Goal: Task Accomplishment & Management: Use online tool/utility

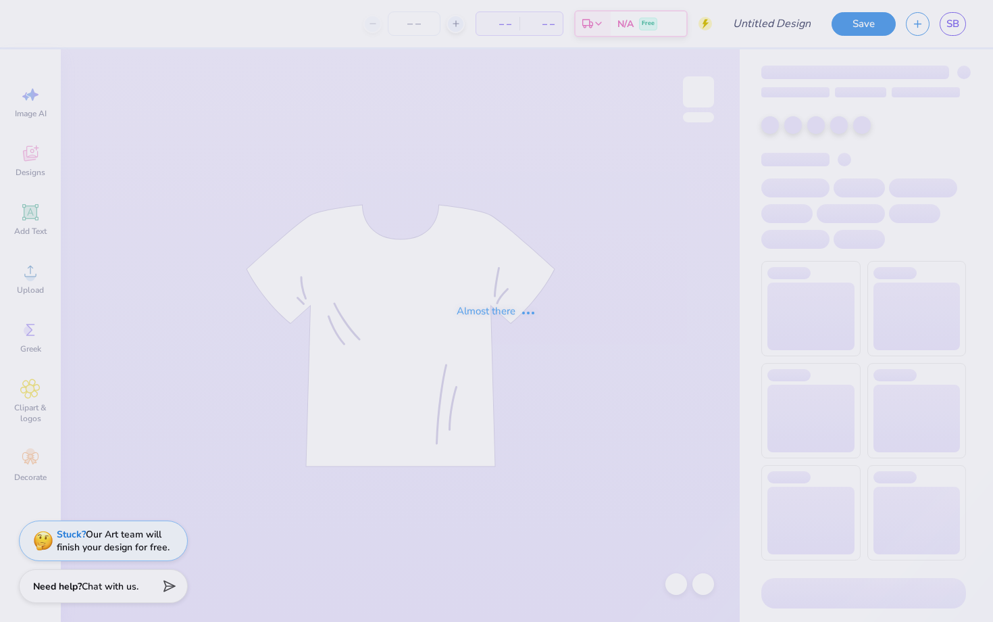
type input "mom day"
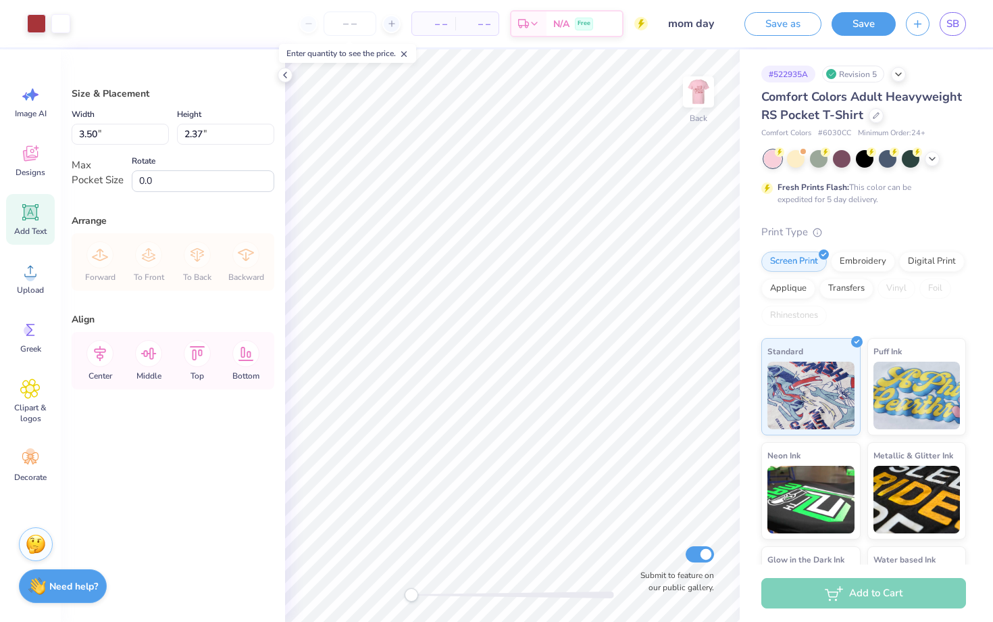
click at [34, 214] on icon at bounding box center [30, 212] width 13 height 13
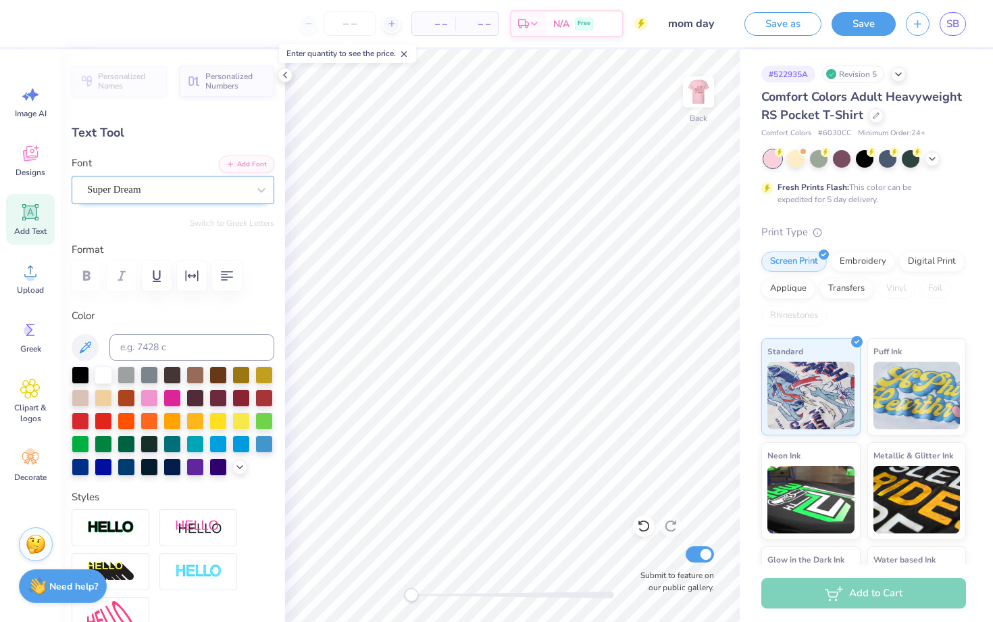
type textarea "2025"
click at [207, 197] on div "Super Dream" at bounding box center [168, 189] width 164 height 21
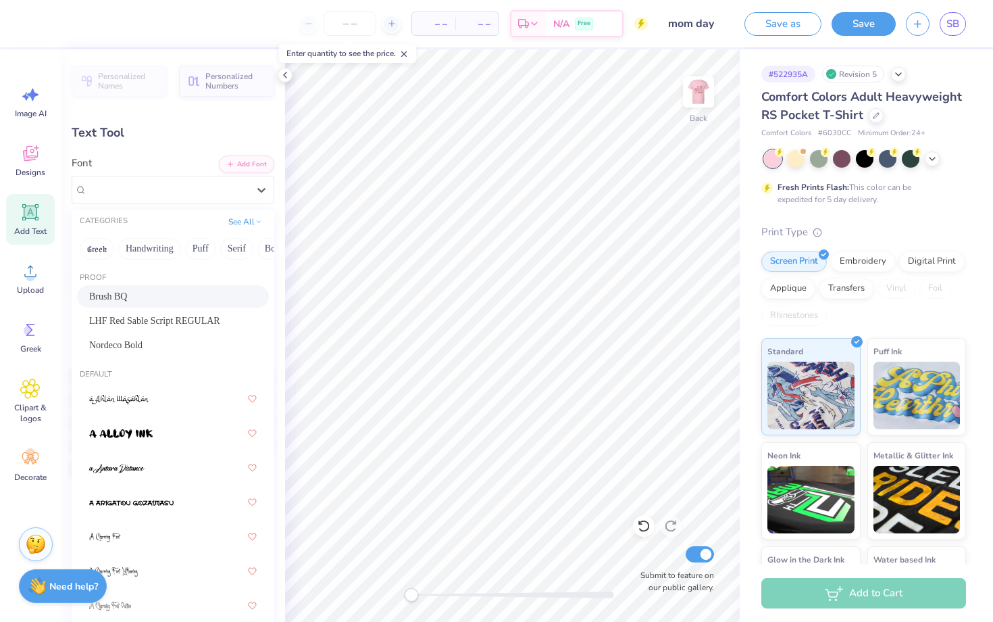
click at [168, 293] on div "Brush BQ" at bounding box center [173, 296] width 168 height 14
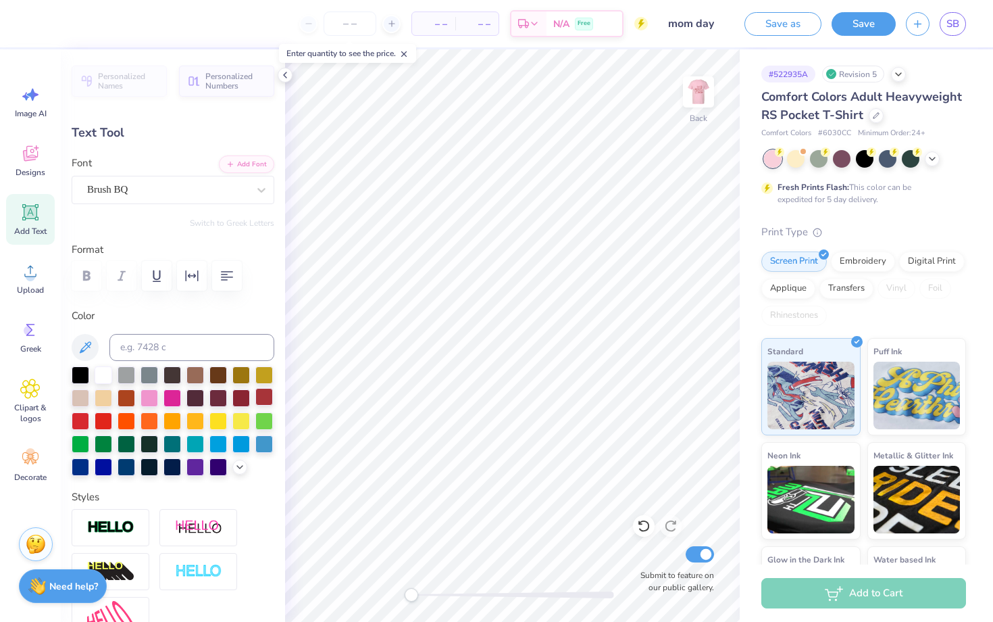
click at [260, 395] on div at bounding box center [264, 397] width 18 height 18
type input "3.09"
type input "0.94"
type input "1.19"
type input "0.36"
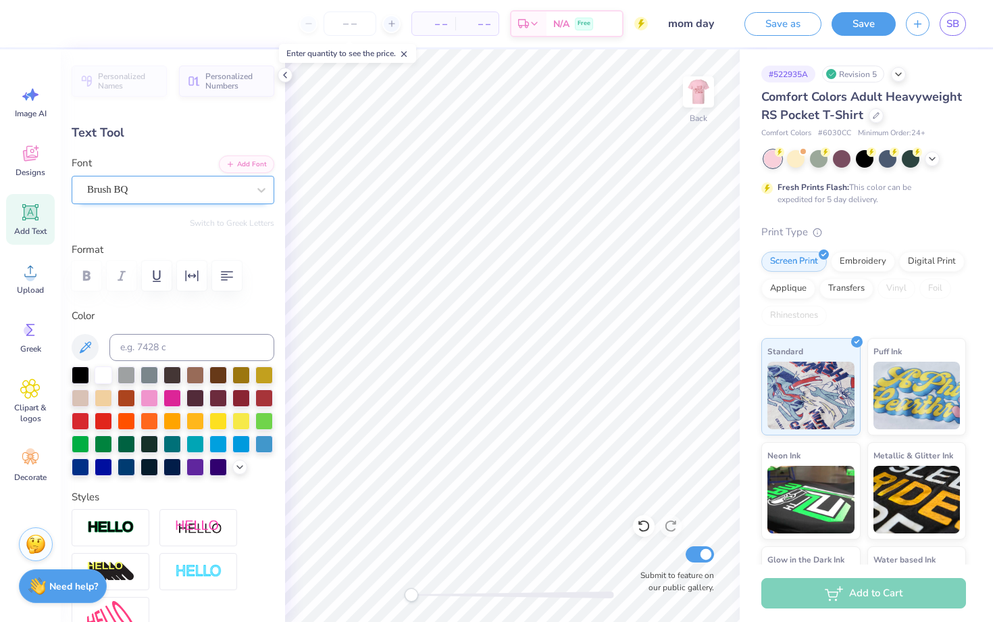
click at [196, 191] on div "Brush BQ" at bounding box center [168, 189] width 164 height 21
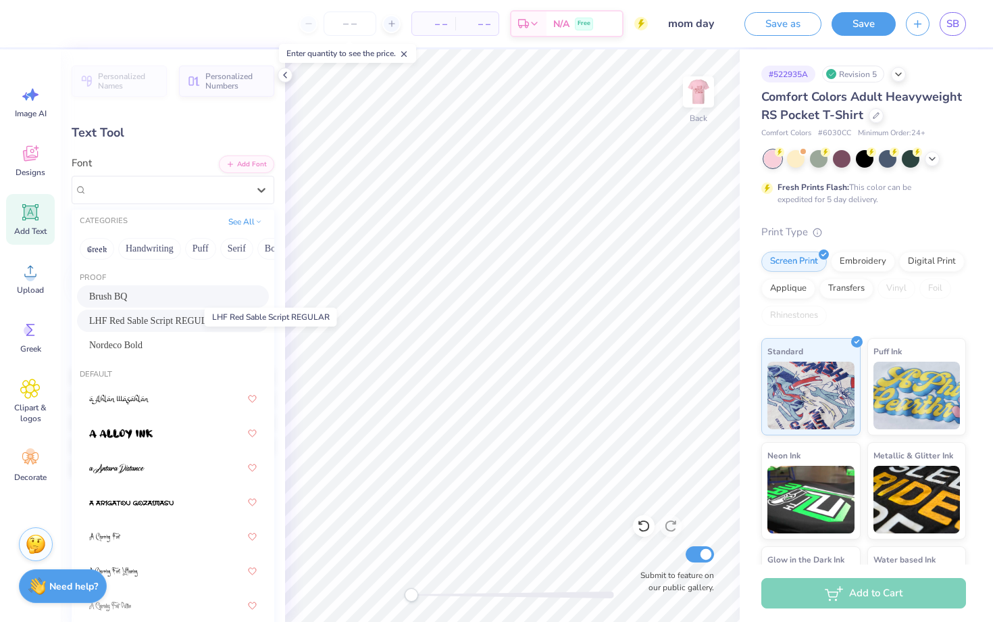
click at [164, 323] on span "LHF Red Sable Script REGULAR" at bounding box center [154, 321] width 131 height 14
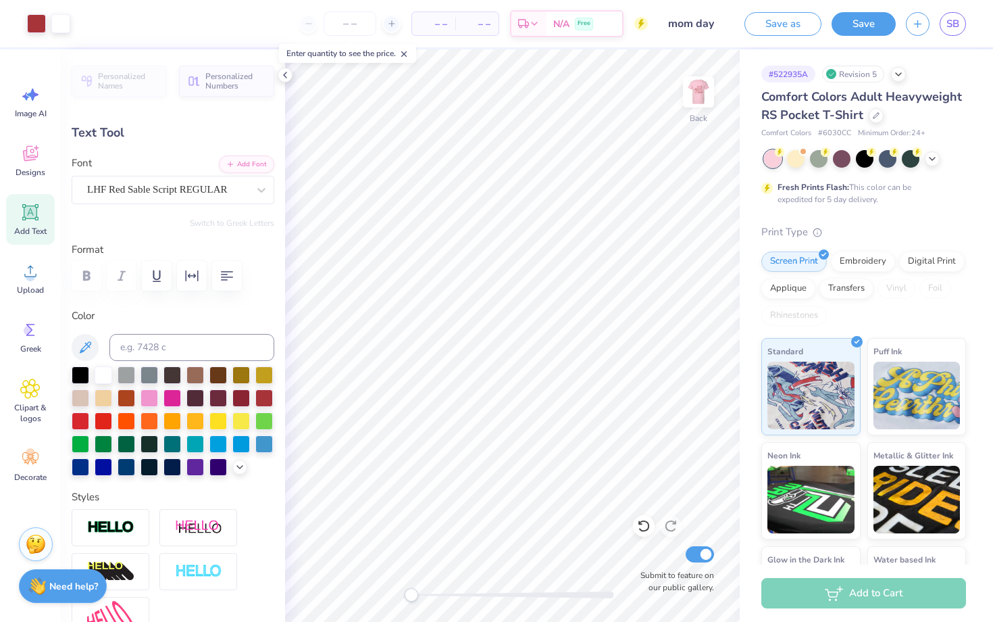
type input "0.96"
type input "0.31"
type input "0.0"
type input "0.92"
type input "0.40"
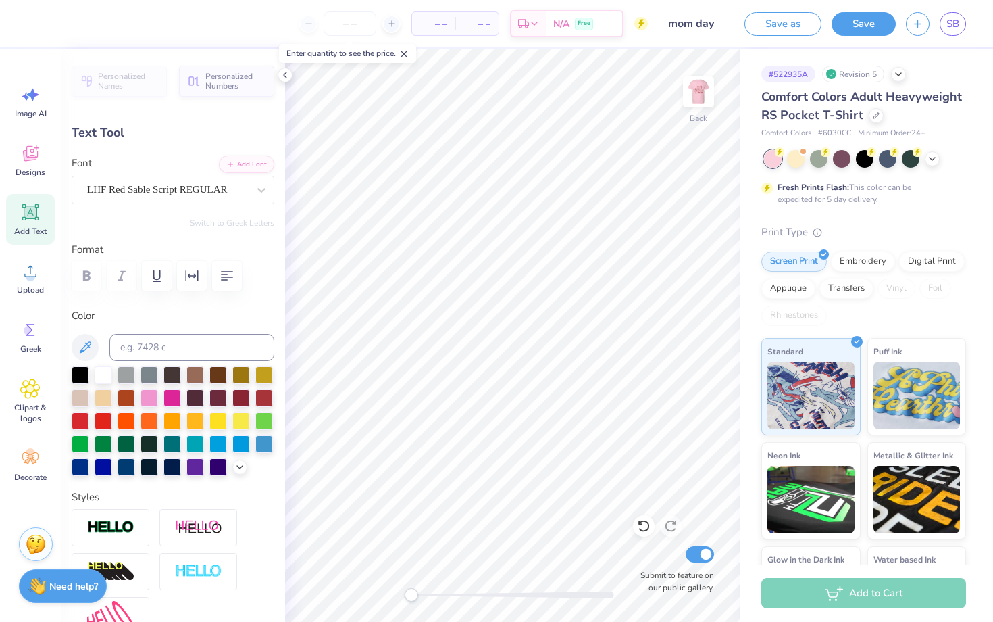
type input "0.0"
click at [701, 92] on img at bounding box center [699, 92] width 54 height 54
click at [688, 95] on img at bounding box center [699, 92] width 54 height 54
click at [772, 26] on button "Save as" at bounding box center [783, 22] width 77 height 24
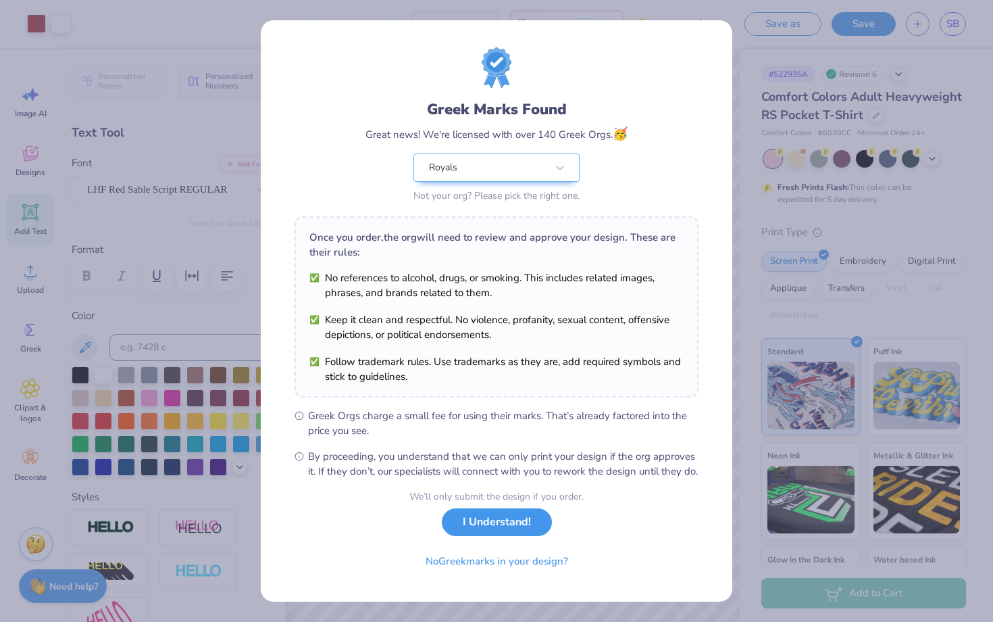
click at [472, 536] on button "I Understand!" at bounding box center [497, 522] width 110 height 28
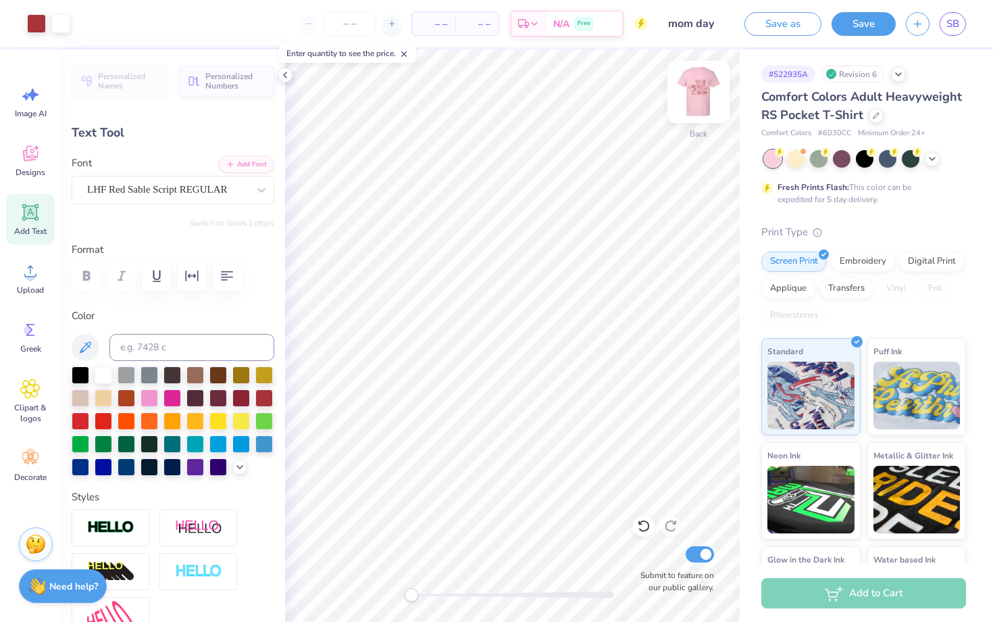
click at [699, 93] on img at bounding box center [699, 92] width 54 height 54
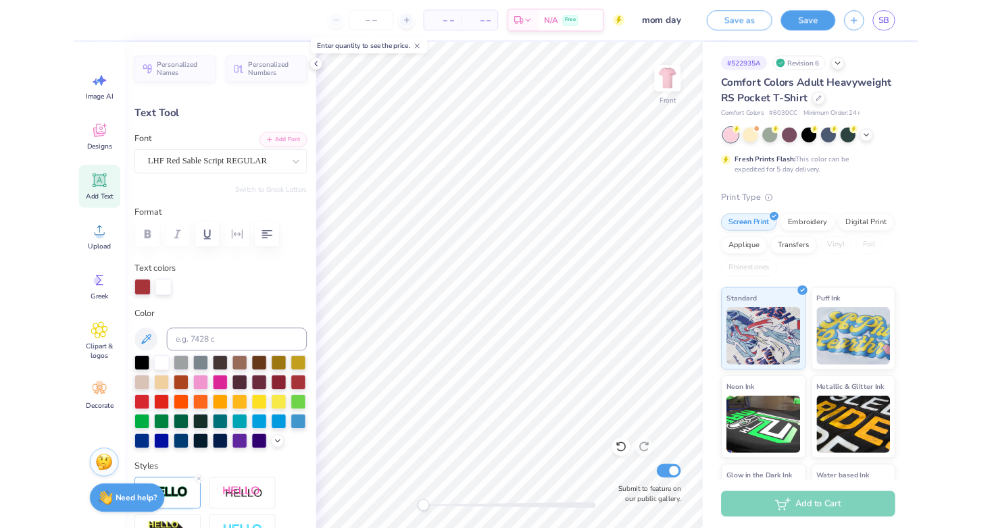
scroll to position [0, 1]
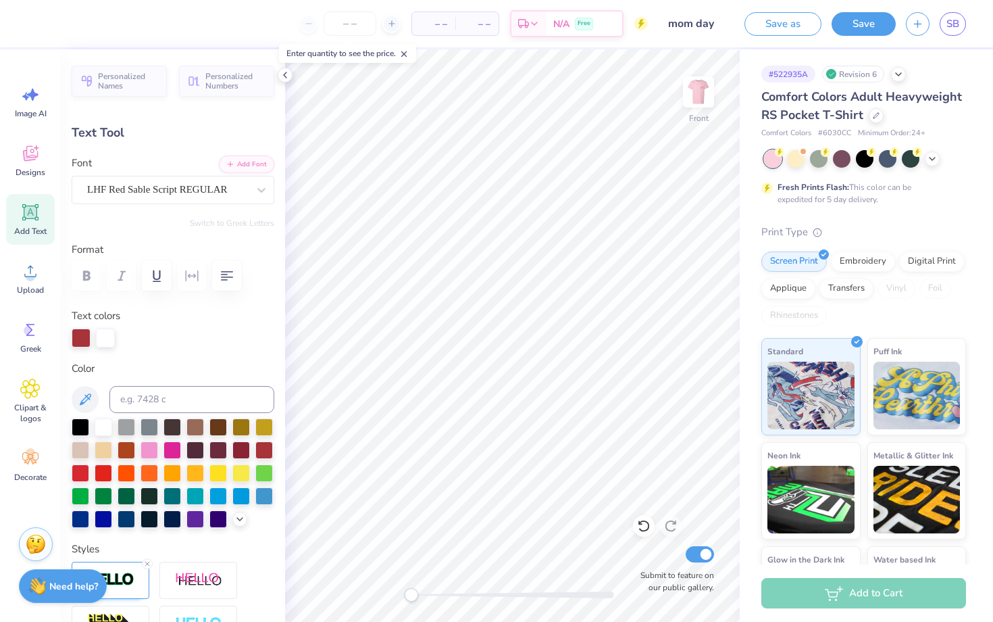
type textarea "Mom's"
click at [645, 530] on icon at bounding box center [643, 526] width 11 height 12
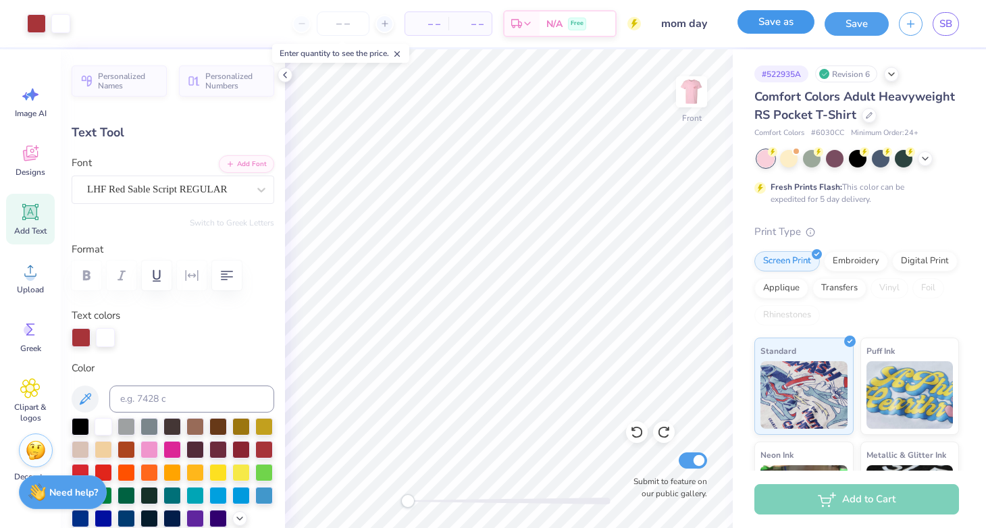
click at [778, 24] on button "Save as" at bounding box center [776, 22] width 77 height 24
